Goal: Task Accomplishment & Management: Manage account settings

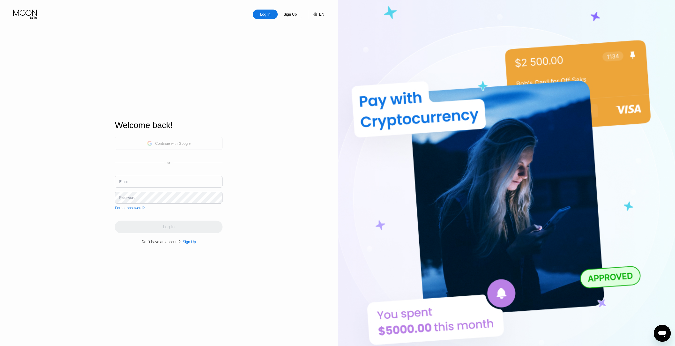
click at [190, 141] on div "Continue with Google" at bounding box center [173, 143] width 36 height 4
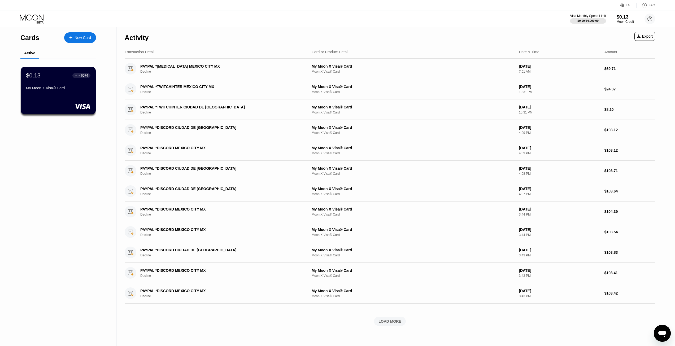
click at [47, 89] on div "My Moon X Visa® Card" at bounding box center [58, 88] width 64 height 4
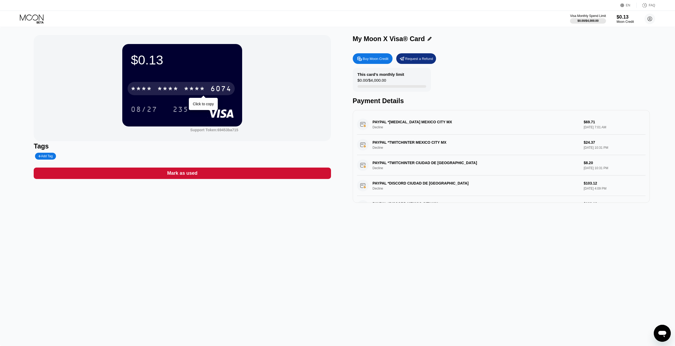
click at [180, 90] on div "* * * * * * * * * * * * 6074" at bounding box center [181, 88] width 107 height 13
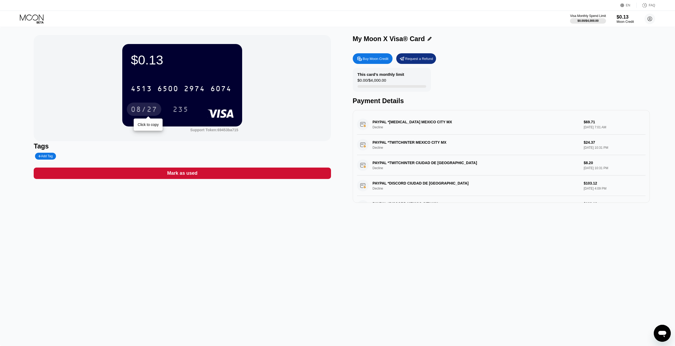
click at [143, 109] on div "08/27" at bounding box center [144, 110] width 27 height 8
click at [183, 109] on div "235" at bounding box center [181, 110] width 16 height 8
click at [330, 238] on div "$0.13 4513 6500 2974 6074 08/27 235 Support Token: 69453ba715 Tags Add Tag Mark…" at bounding box center [337, 186] width 675 height 319
